Goal: Task Accomplishment & Management: Use online tool/utility

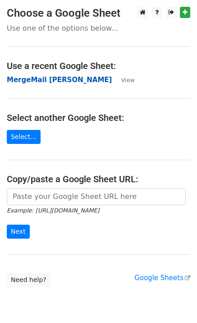
click at [84, 79] on strong "MergeMail [PERSON_NAME]" at bounding box center [59, 80] width 105 height 8
click at [42, 80] on strong "MergeMail [PERSON_NAME]" at bounding box center [59, 80] width 105 height 8
click at [53, 82] on strong "MergeMail [PERSON_NAME]" at bounding box center [59, 80] width 105 height 8
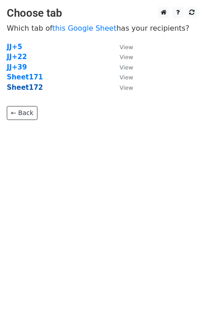
click at [22, 89] on strong "Sheet172" at bounding box center [25, 87] width 36 height 8
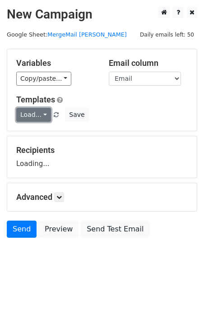
click at [34, 111] on link "Load..." at bounding box center [33, 115] width 35 height 14
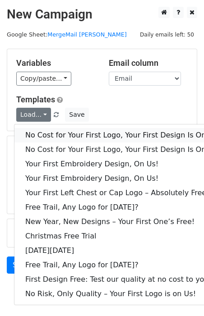
click at [55, 133] on link "No Cost for Your First Logo, Your First Design Is On Us!" at bounding box center [122, 135] width 216 height 14
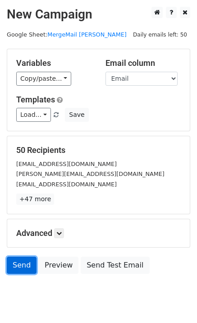
click at [18, 265] on link "Send" at bounding box center [22, 264] width 30 height 17
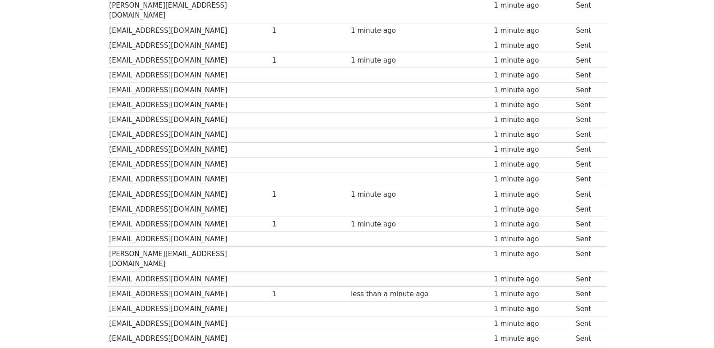
scroll to position [627, 0]
